Goal: Answer question/provide support: Answer question/provide support

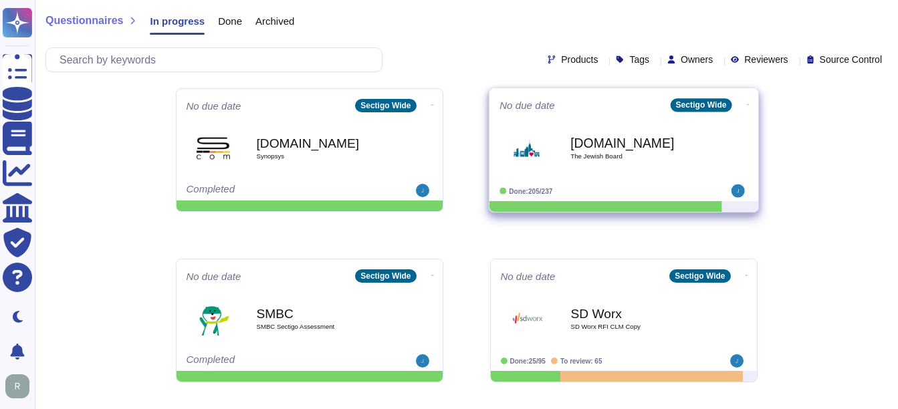
scroll to position [535, 0]
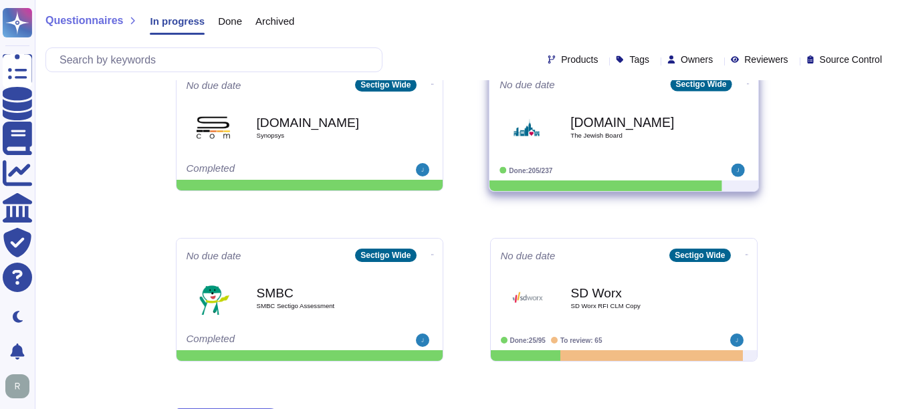
click at [606, 138] on div "[DOMAIN_NAME] The Jewish Board" at bounding box center [637, 127] width 135 height 54
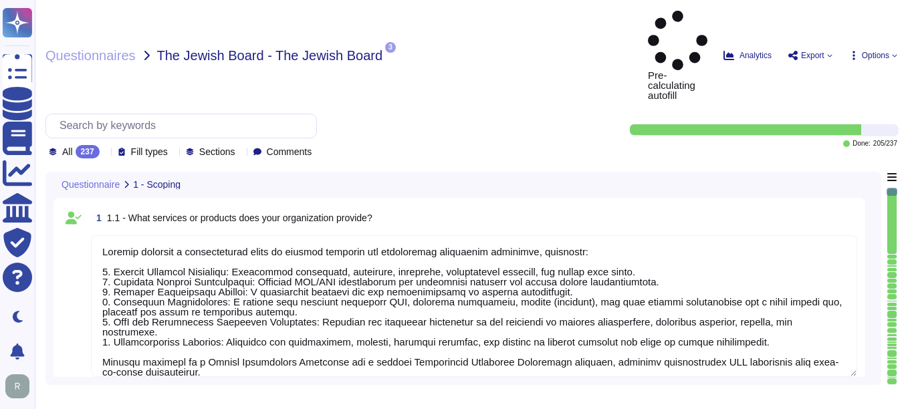
type textarea "Sectigo provides a comprehensive range of digital identity and certificate mana…"
type textarea "The sensitive data being stored includes: 1. Customer-provided email addresses:…"
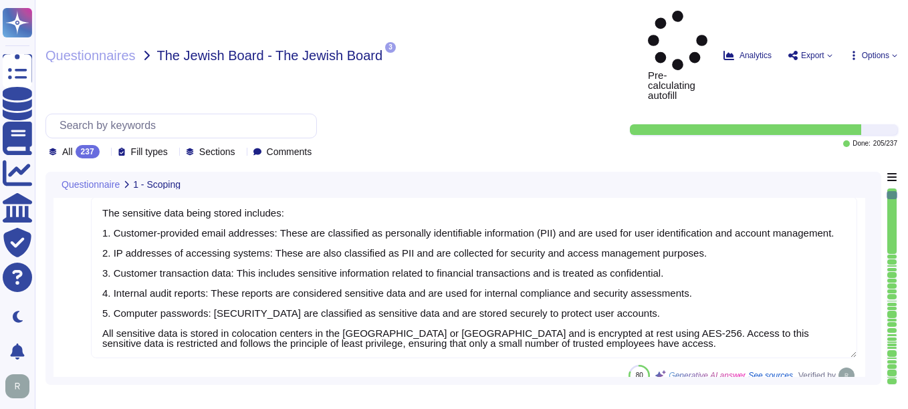
type textarea "Access to scoped data is indeed restricted to a very small number of senior tru…"
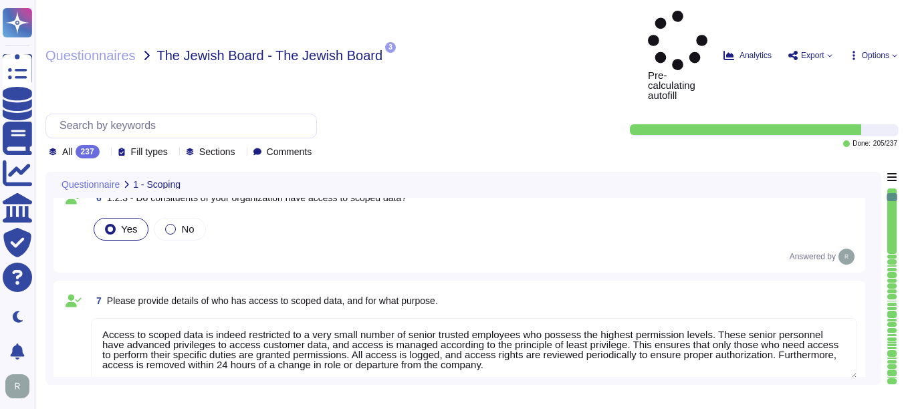
type textarea "Access to scoped information systems is granted to personnel according to their…"
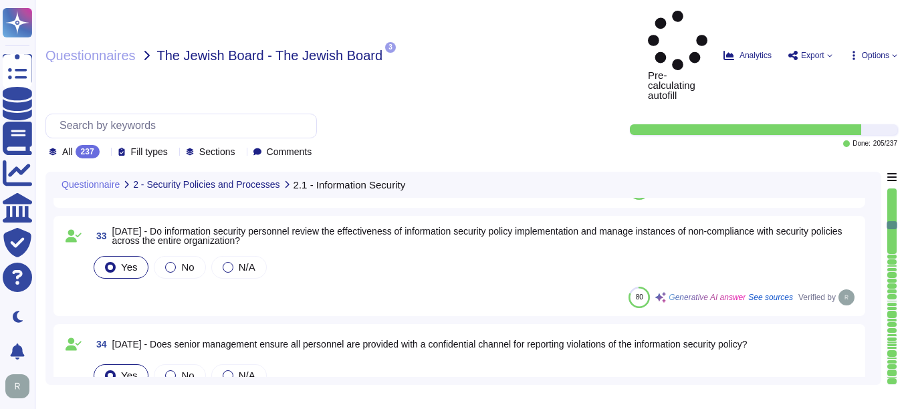
type textarea "Our organization considers membership in special interest groups and forums, su…"
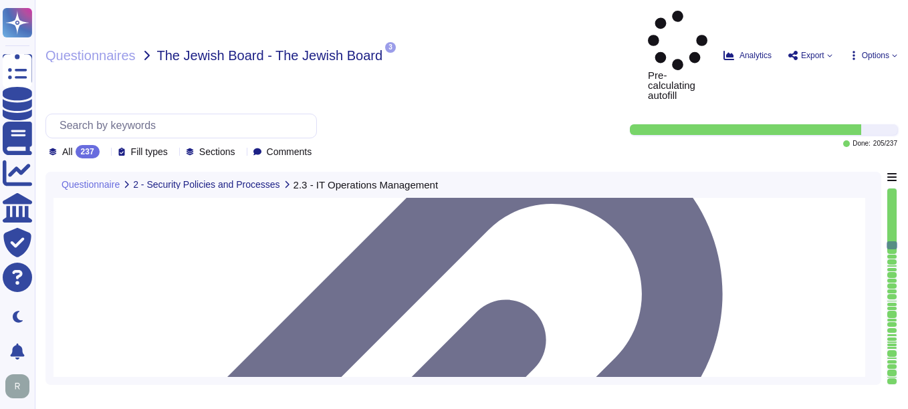
scroll to position [5481, 0]
